Goal: Task Accomplishment & Management: Manage account settings

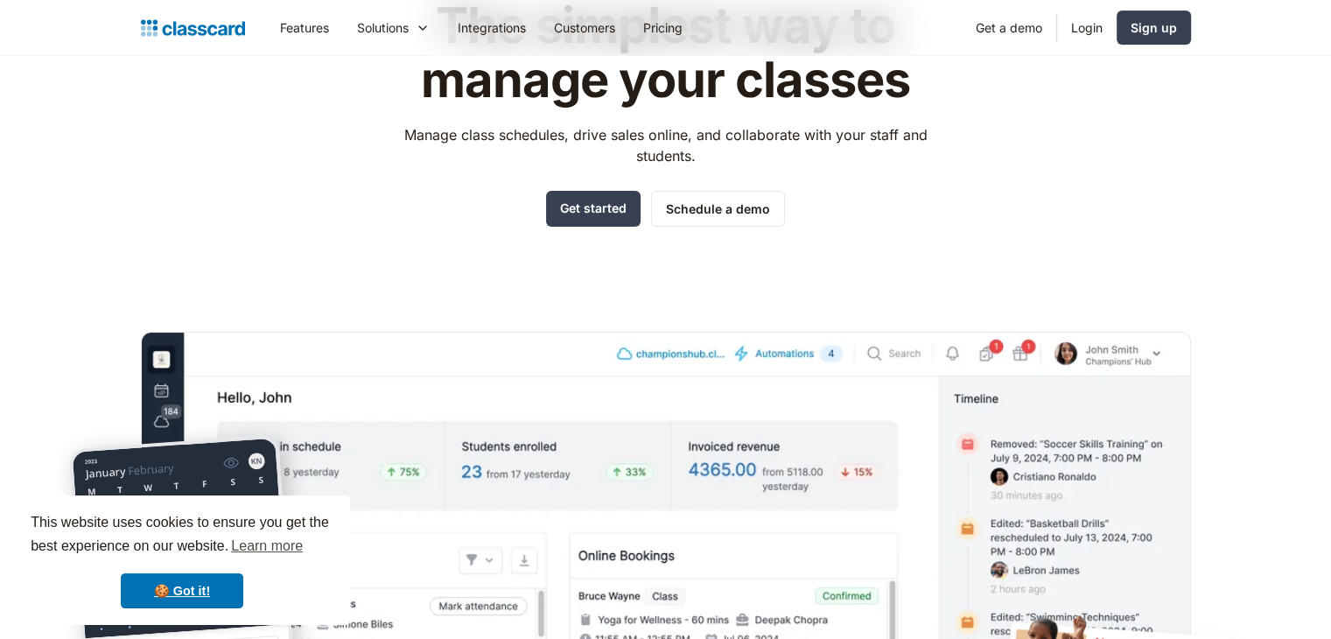
scroll to position [147, 0]
click at [1074, 30] on link "Login" at bounding box center [1087, 27] width 60 height 39
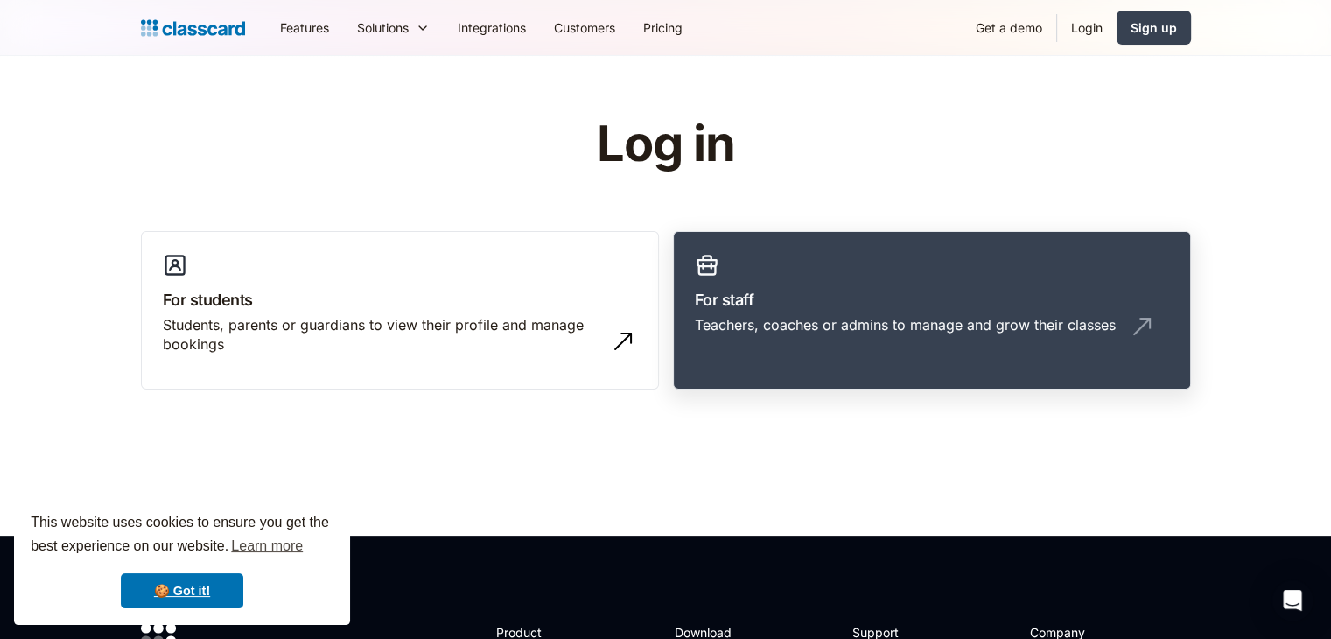
click at [753, 309] on h3 "For staff" at bounding box center [932, 300] width 474 height 24
